Goal: Navigation & Orientation: Find specific page/section

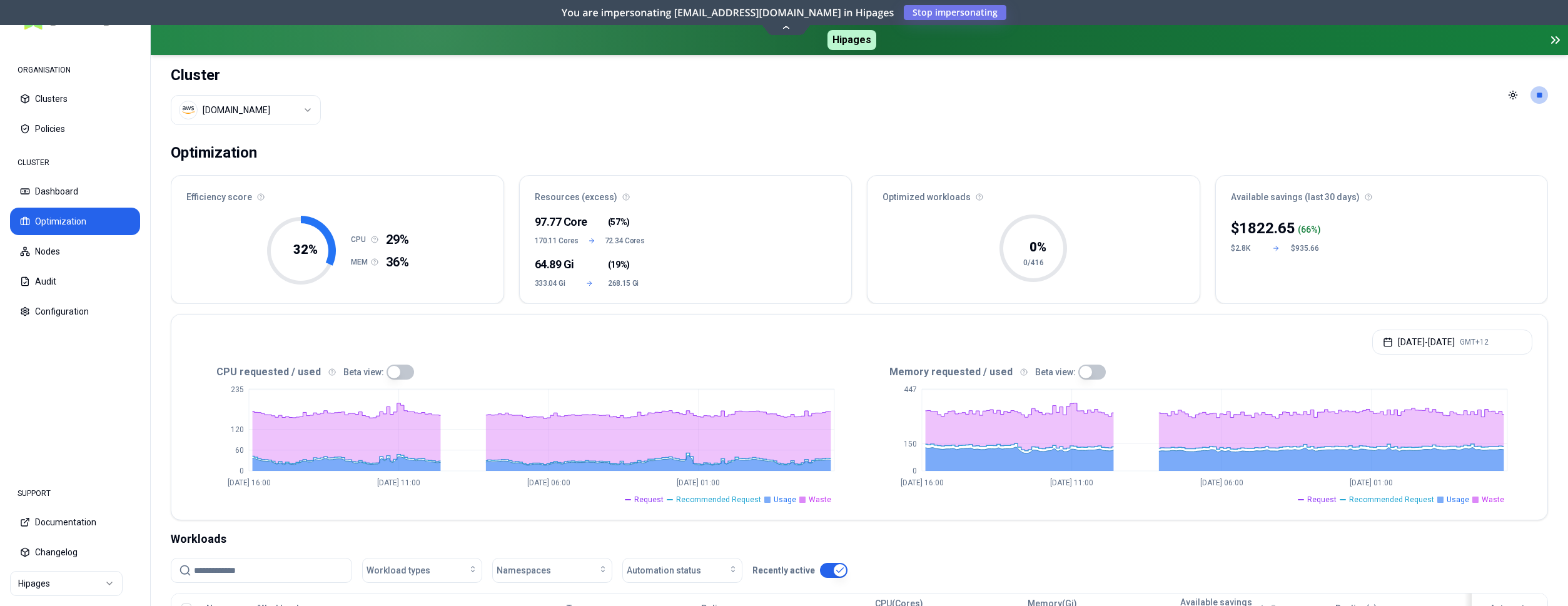
click at [296, 106] on html "ORGANISATION Clusters Policies CLUSTER Dashboard Optimization Nodes Audit Confi…" at bounding box center [784, 303] width 1568 height 606
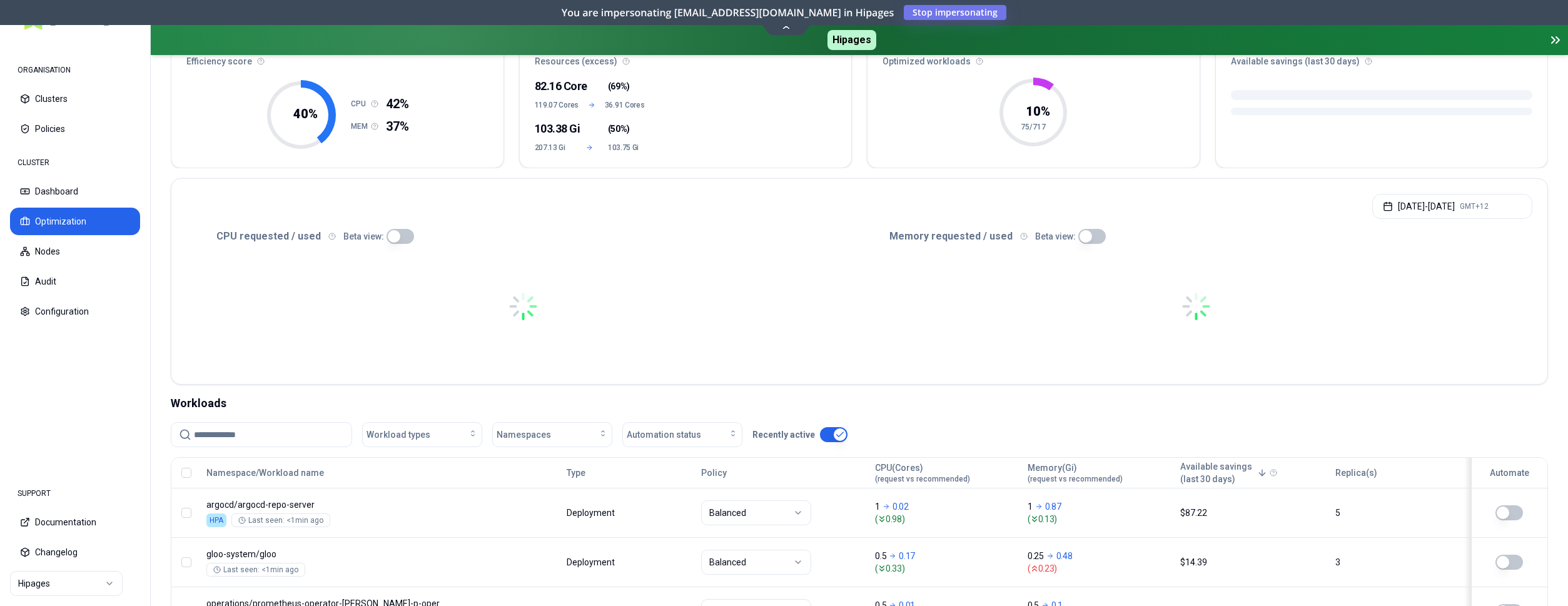
scroll to position [191, 0]
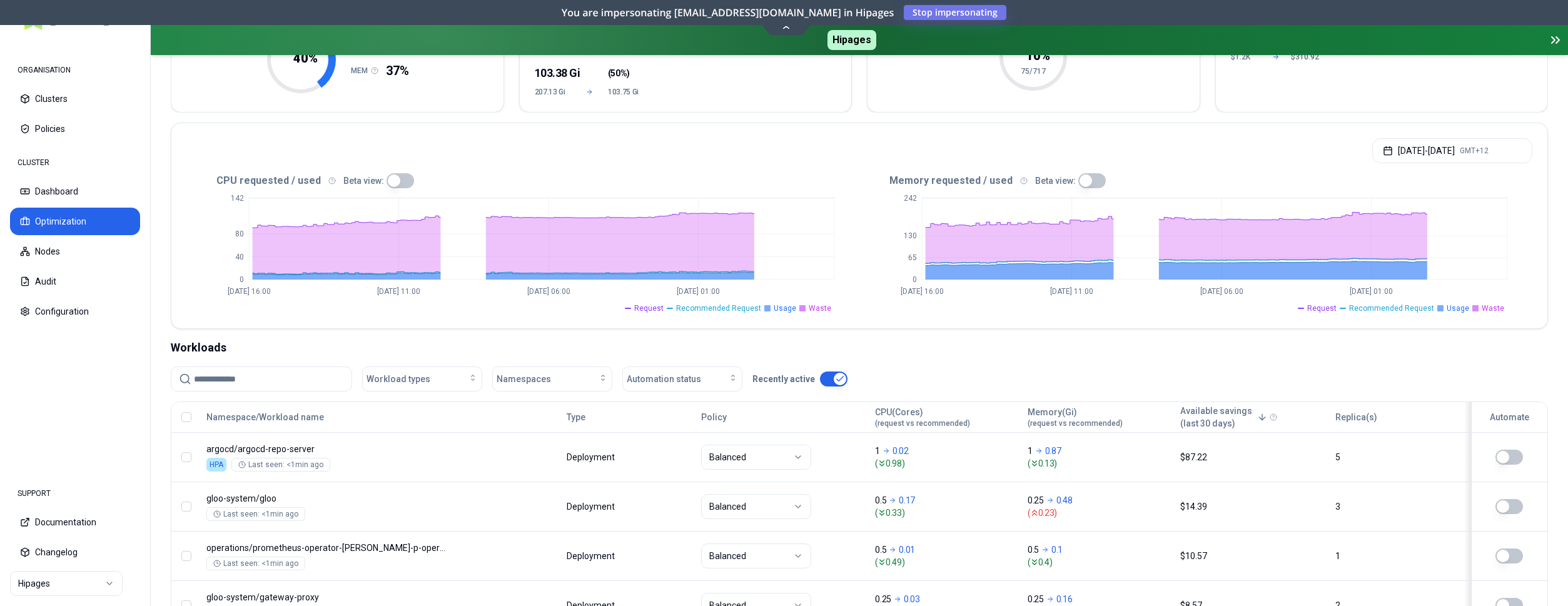
click at [52, 579] on html "ORGANISATION Clusters Policies CLUSTER Dashboard Optimization Nodes Audit Confi…" at bounding box center [784, 303] width 1568 height 606
